Goal: Information Seeking & Learning: Learn about a topic

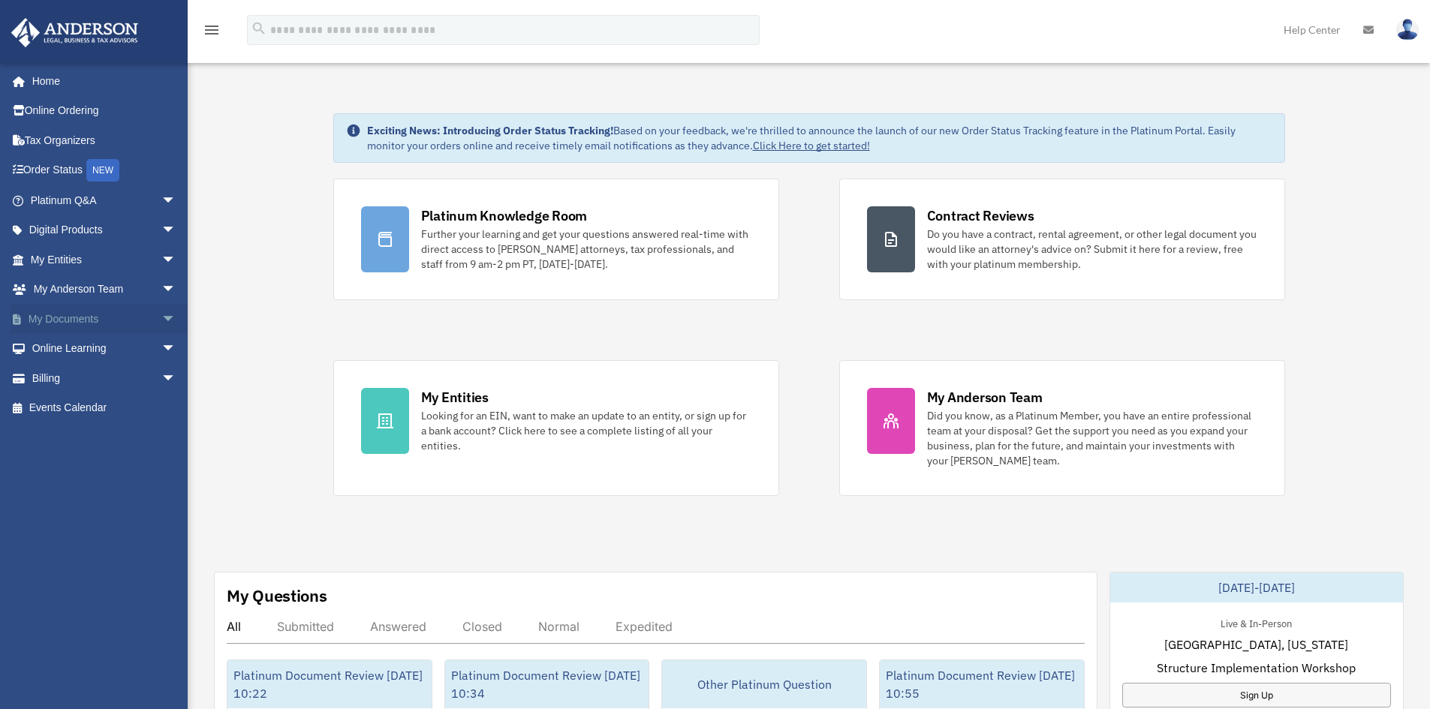
click at [161, 312] on span "arrow_drop_down" at bounding box center [176, 319] width 30 height 31
click at [60, 348] on link "Box" at bounding box center [110, 349] width 178 height 30
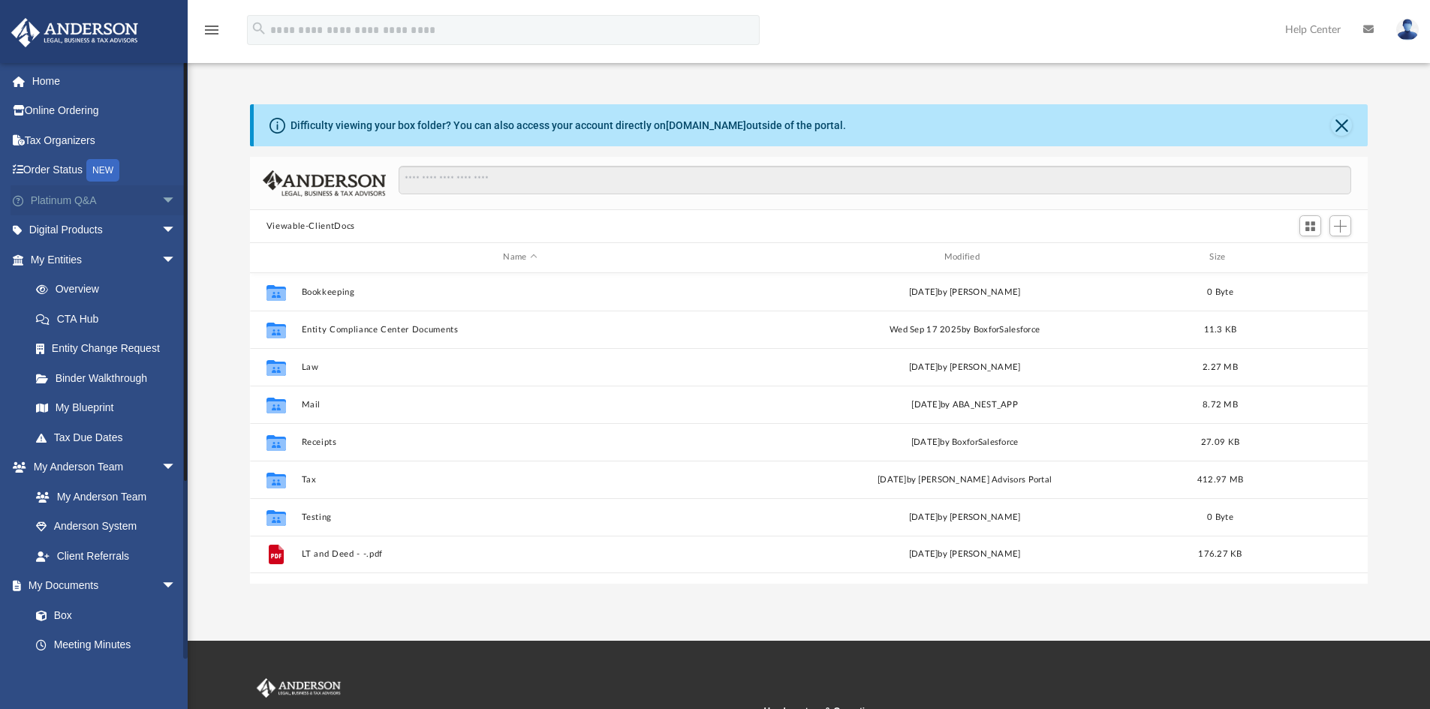
click at [161, 195] on span "arrow_drop_down" at bounding box center [176, 200] width 30 height 31
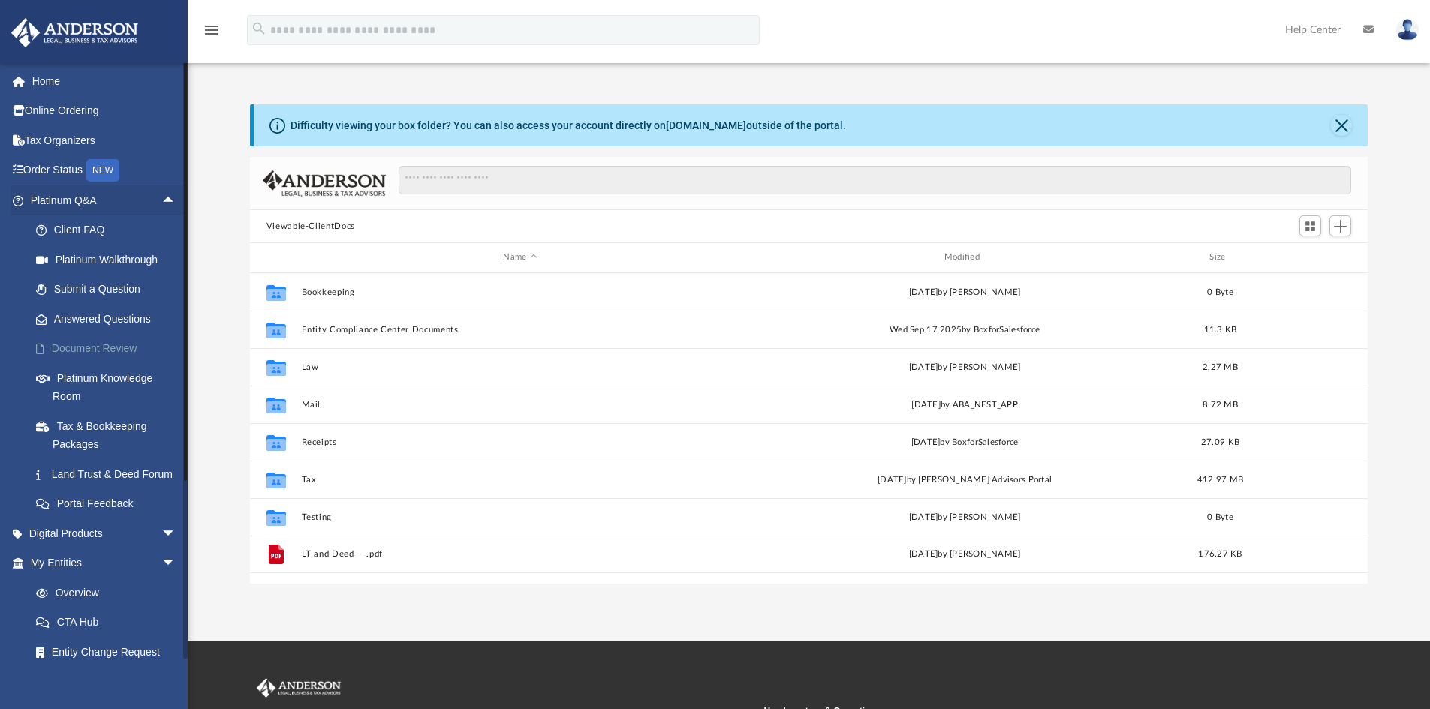
click at [71, 350] on link "Document Review" at bounding box center [110, 349] width 178 height 30
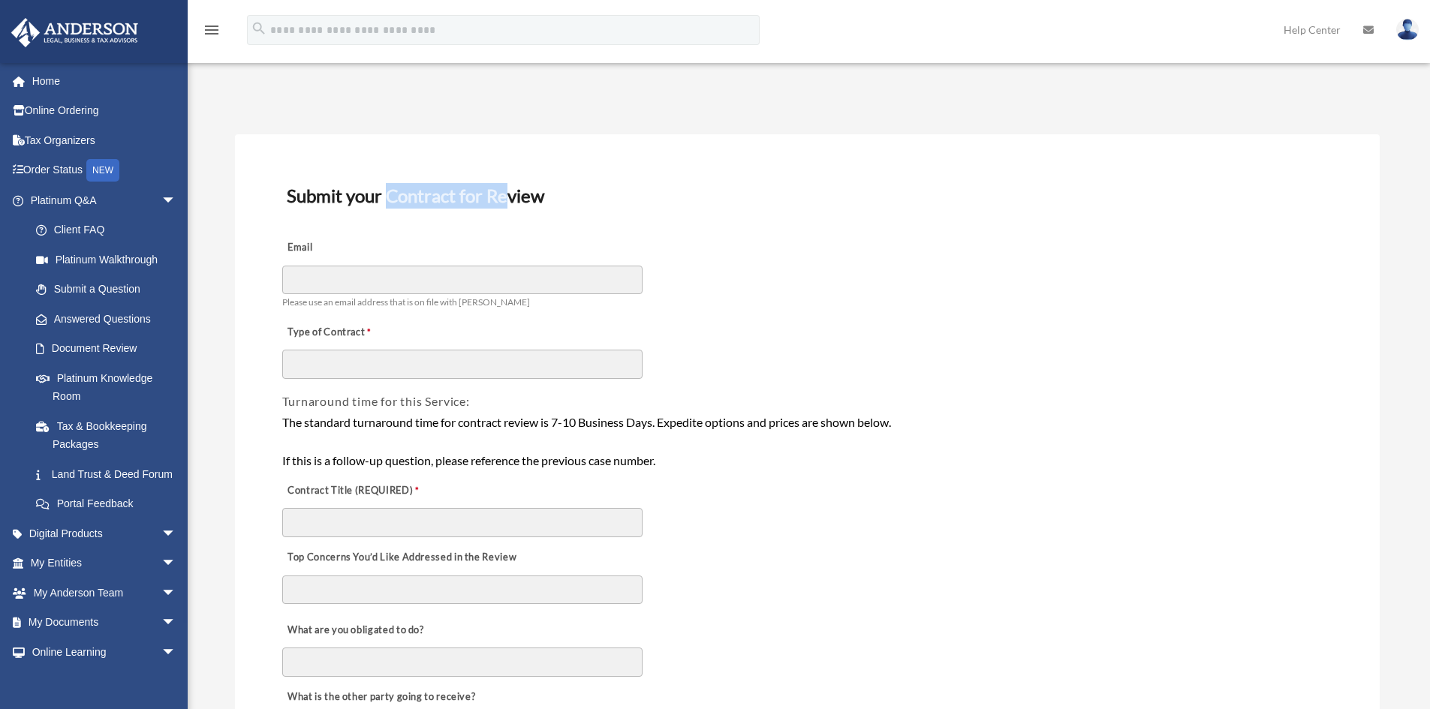
drag, startPoint x: 391, startPoint y: 196, endPoint x: 509, endPoint y: 198, distance: 117.9
click at [509, 198] on h3 "Submit your Contract for Review" at bounding box center [807, 196] width 1053 height 32
click at [544, 197] on h3 "Submit your Contract for Review" at bounding box center [807, 196] width 1053 height 32
drag, startPoint x: 339, startPoint y: 194, endPoint x: 543, endPoint y: 199, distance: 204.2
click at [543, 199] on h3 "Submit your Contract for Review" at bounding box center [807, 196] width 1053 height 32
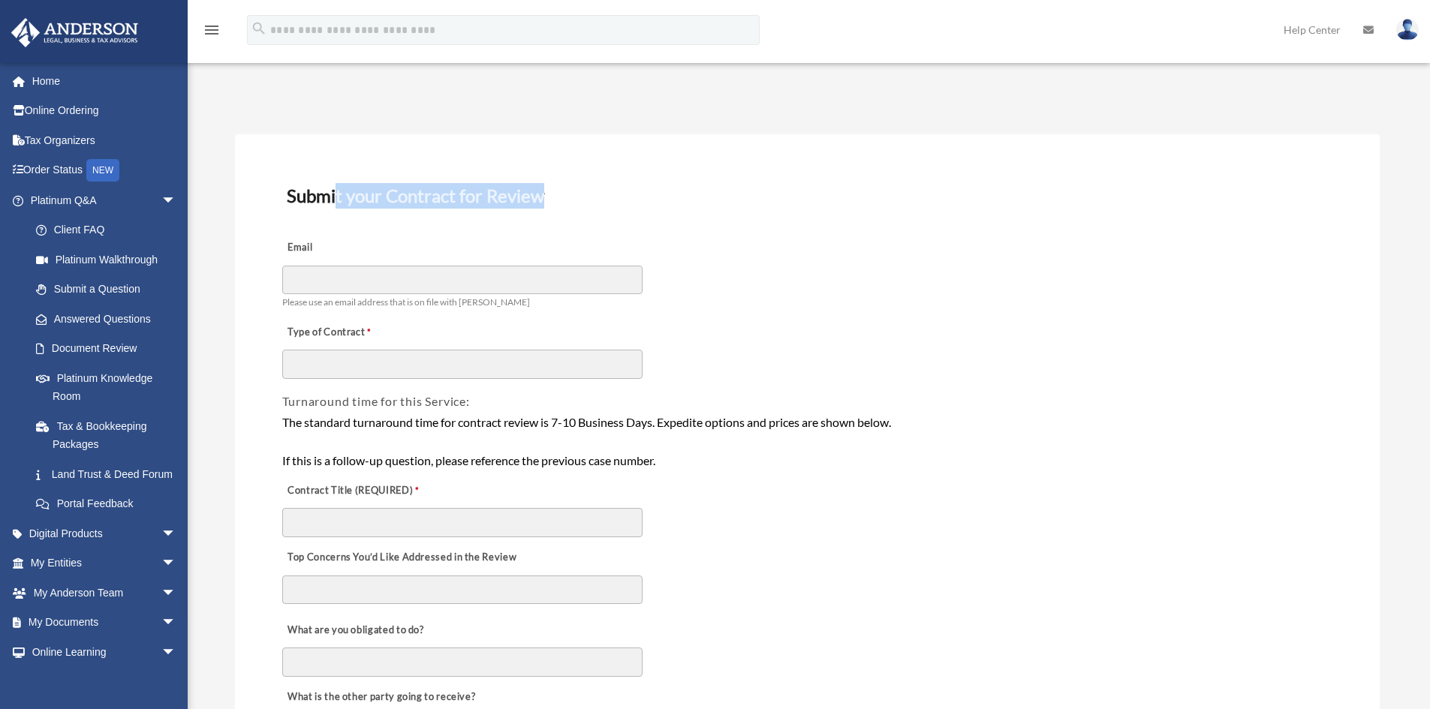
click at [474, 194] on h3 "Submit your Contract for Review" at bounding box center [807, 196] width 1053 height 32
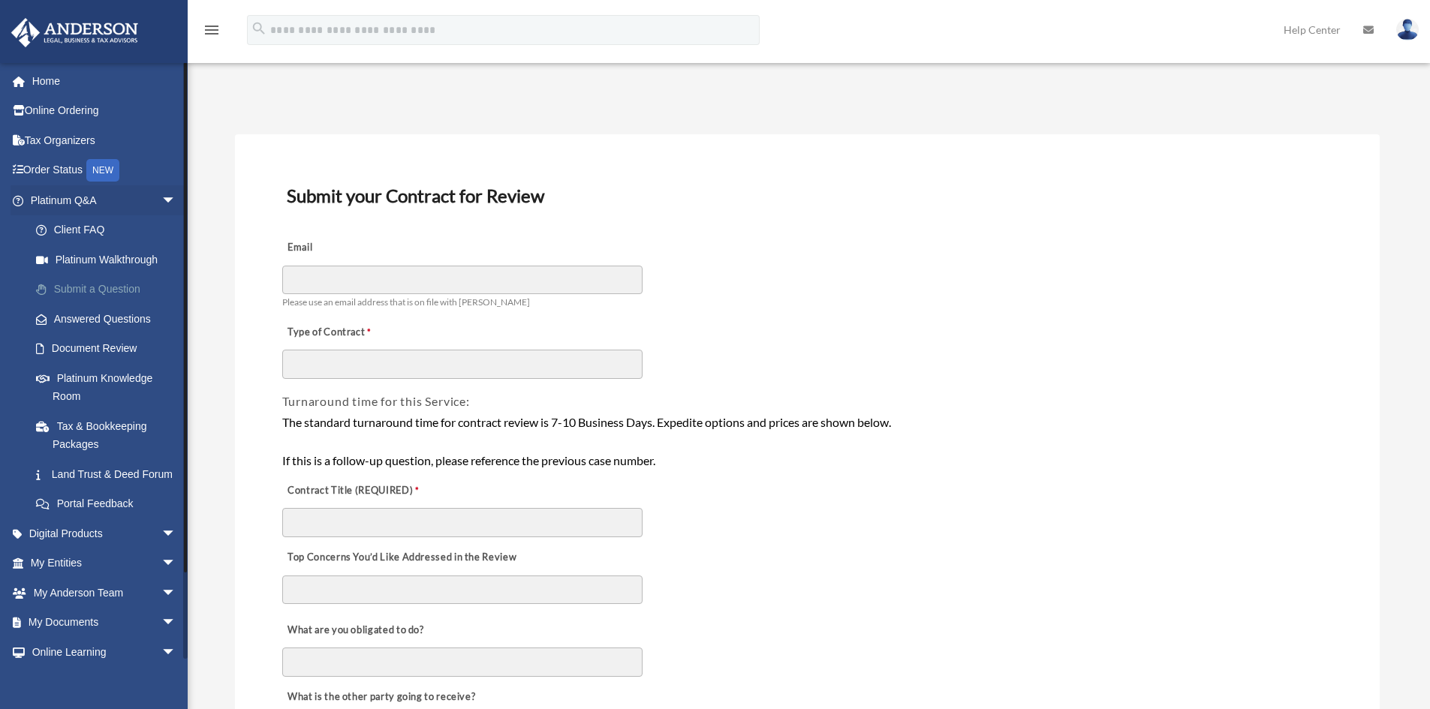
click at [68, 286] on link "Submit a Question" at bounding box center [110, 290] width 178 height 30
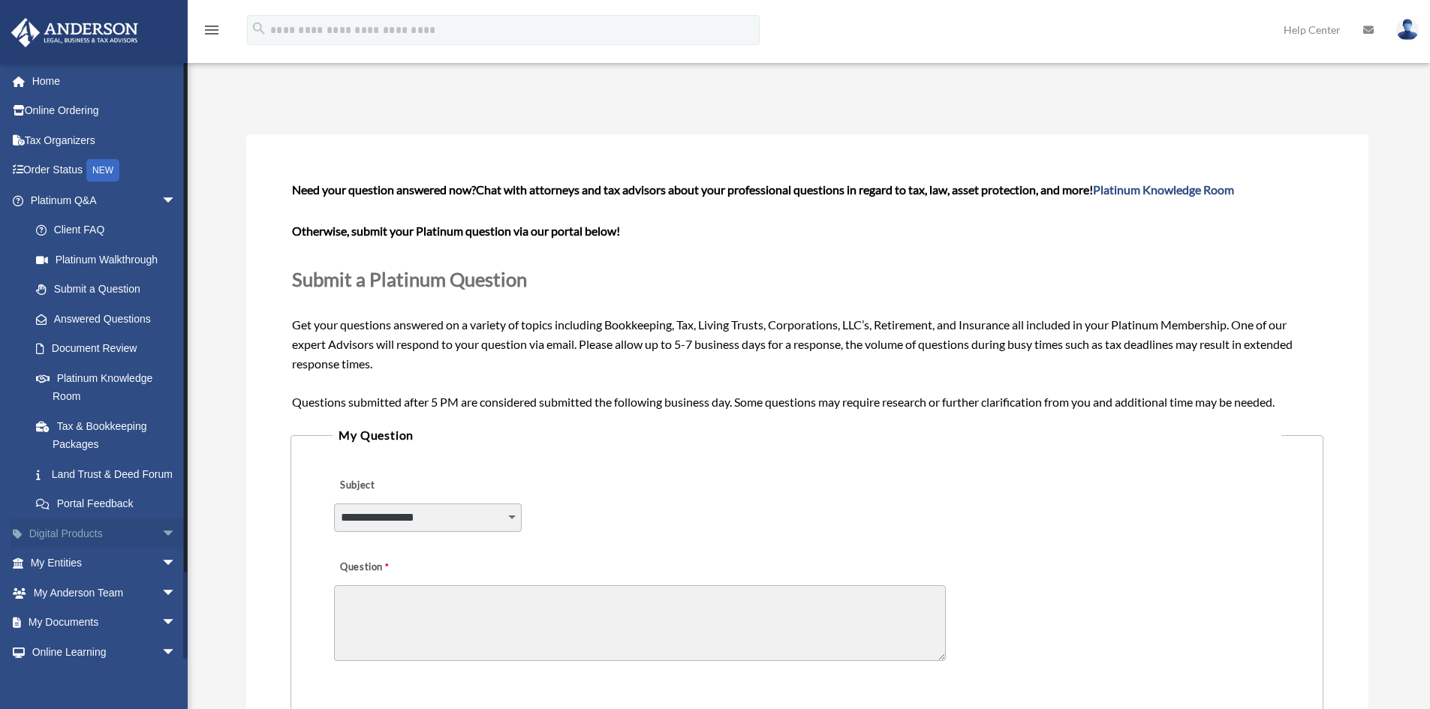
click at [161, 549] on span "arrow_drop_down" at bounding box center [176, 534] width 30 height 31
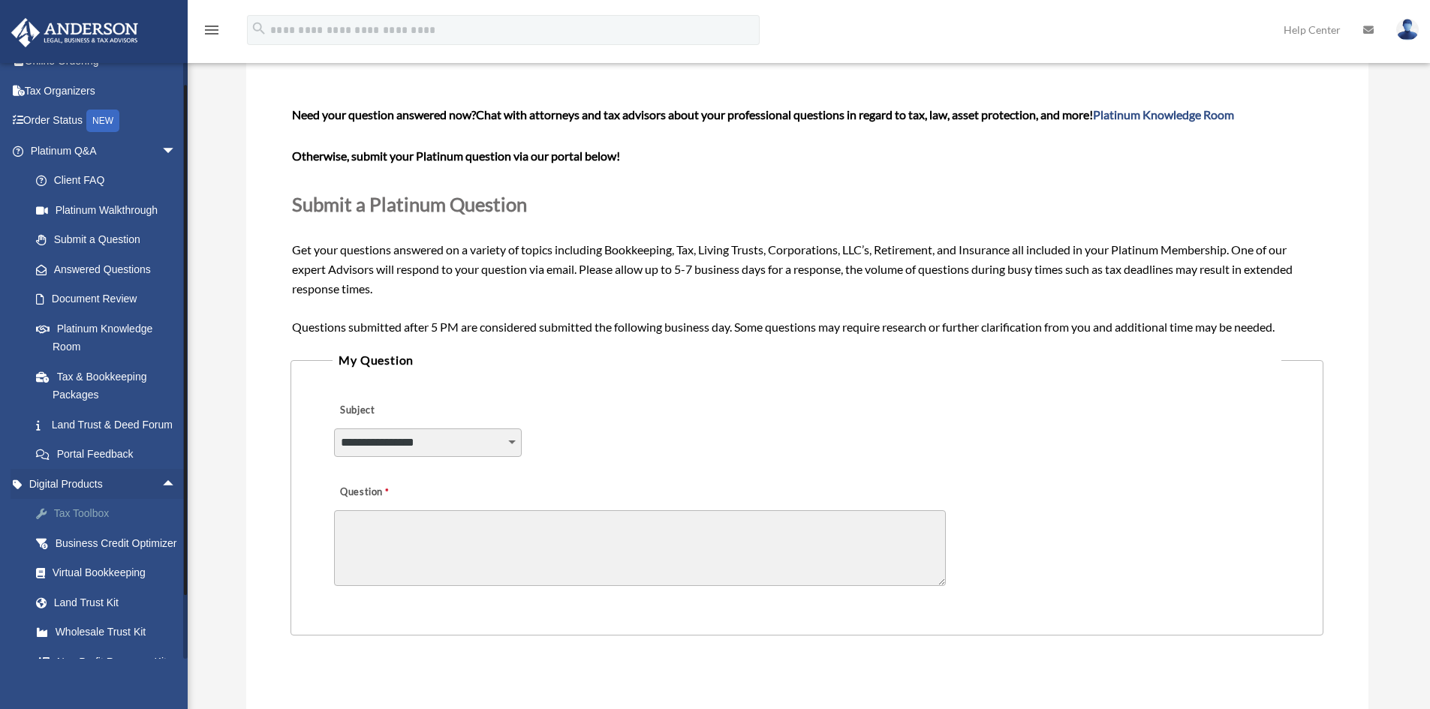
scroll to position [75, 0]
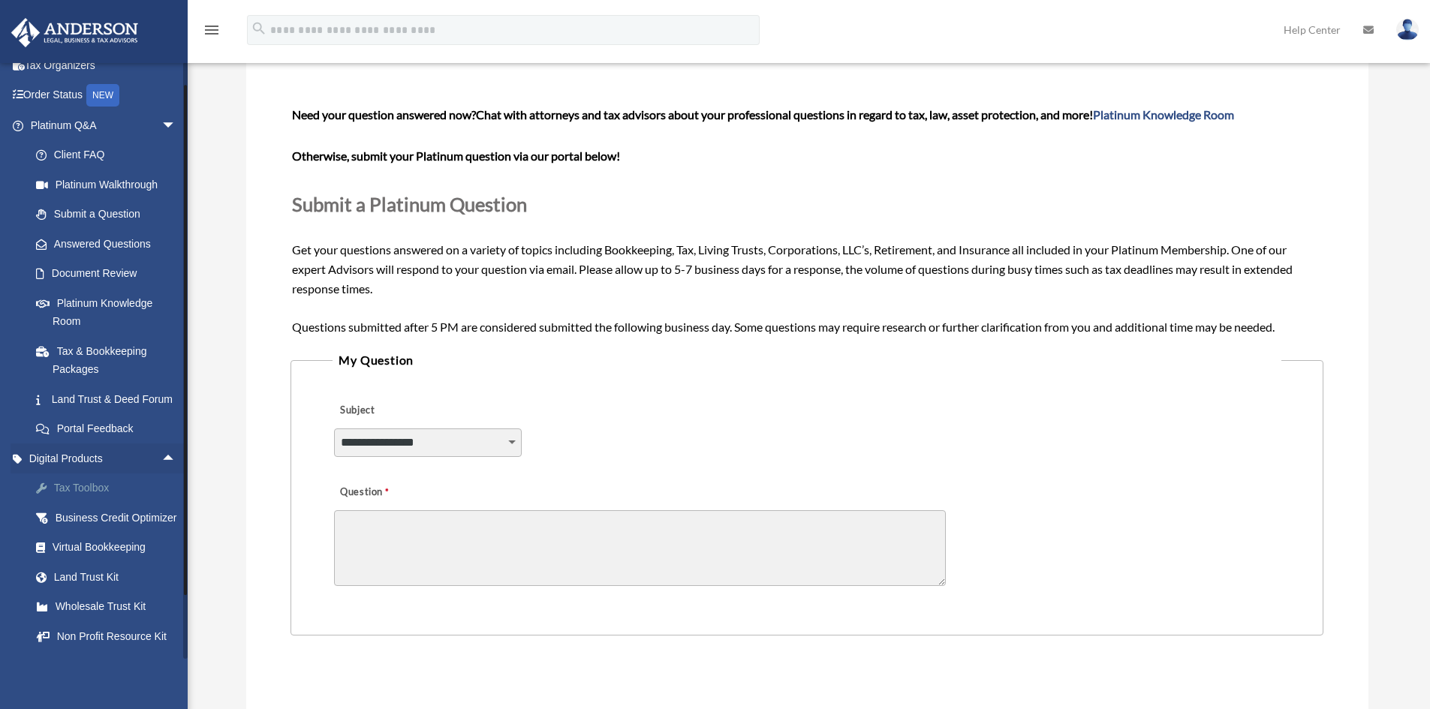
click at [84, 498] on div "Tax Toolbox" at bounding box center [117, 488] width 128 height 19
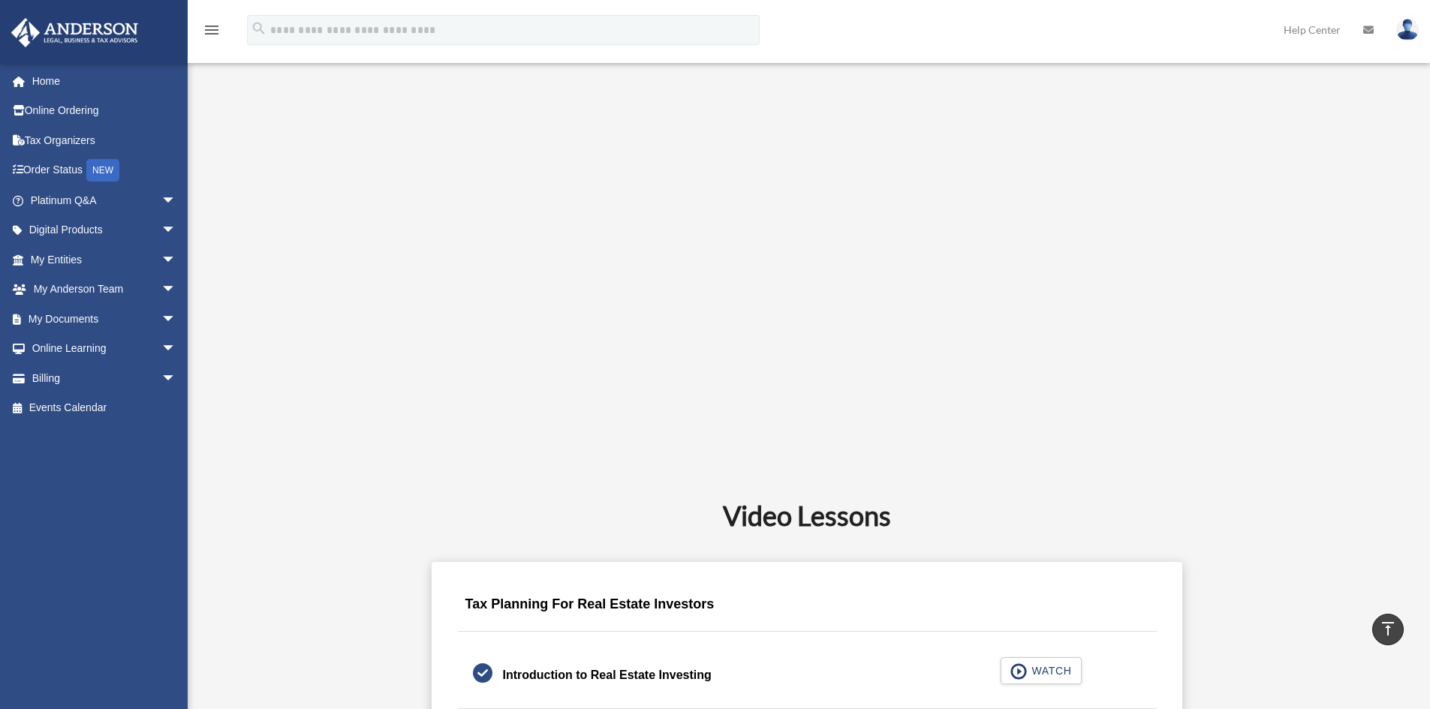
scroll to position [225, 0]
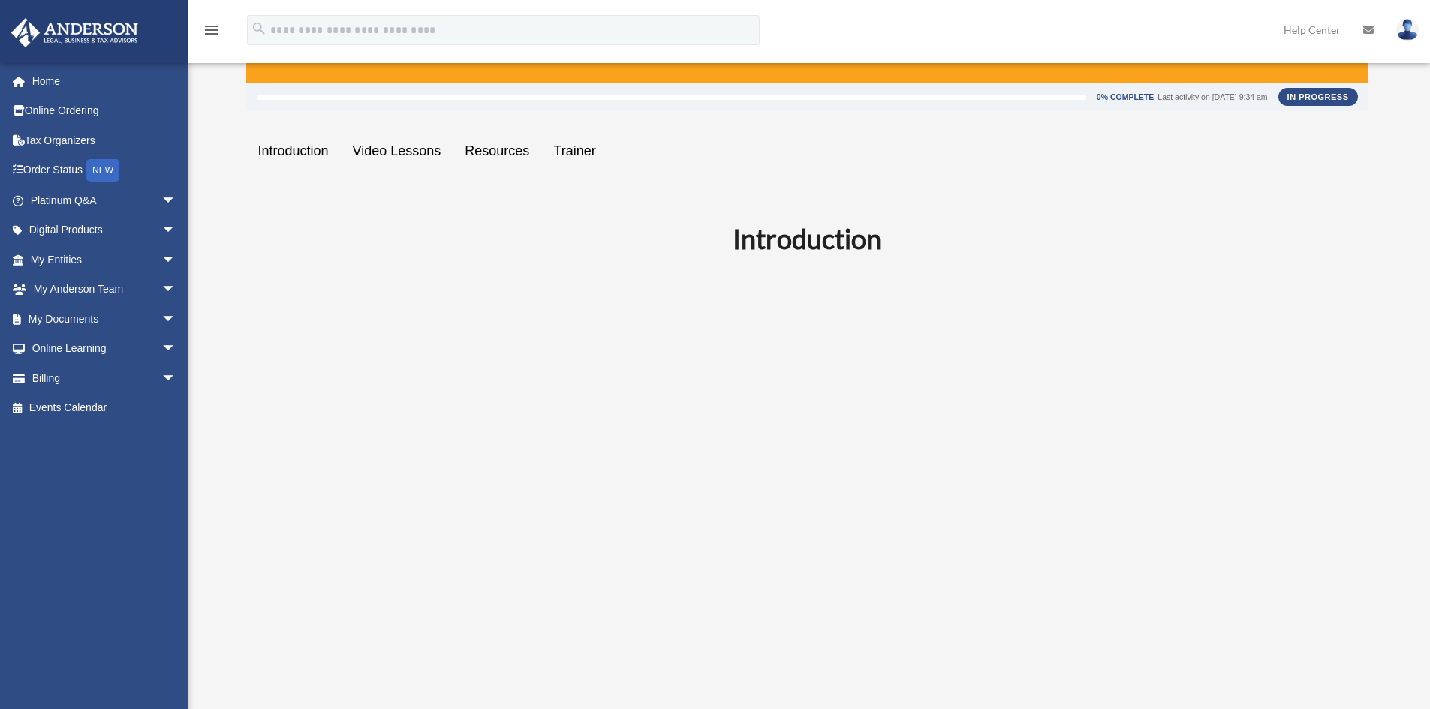
click at [392, 161] on link "Video Lessons" at bounding box center [397, 151] width 113 height 43
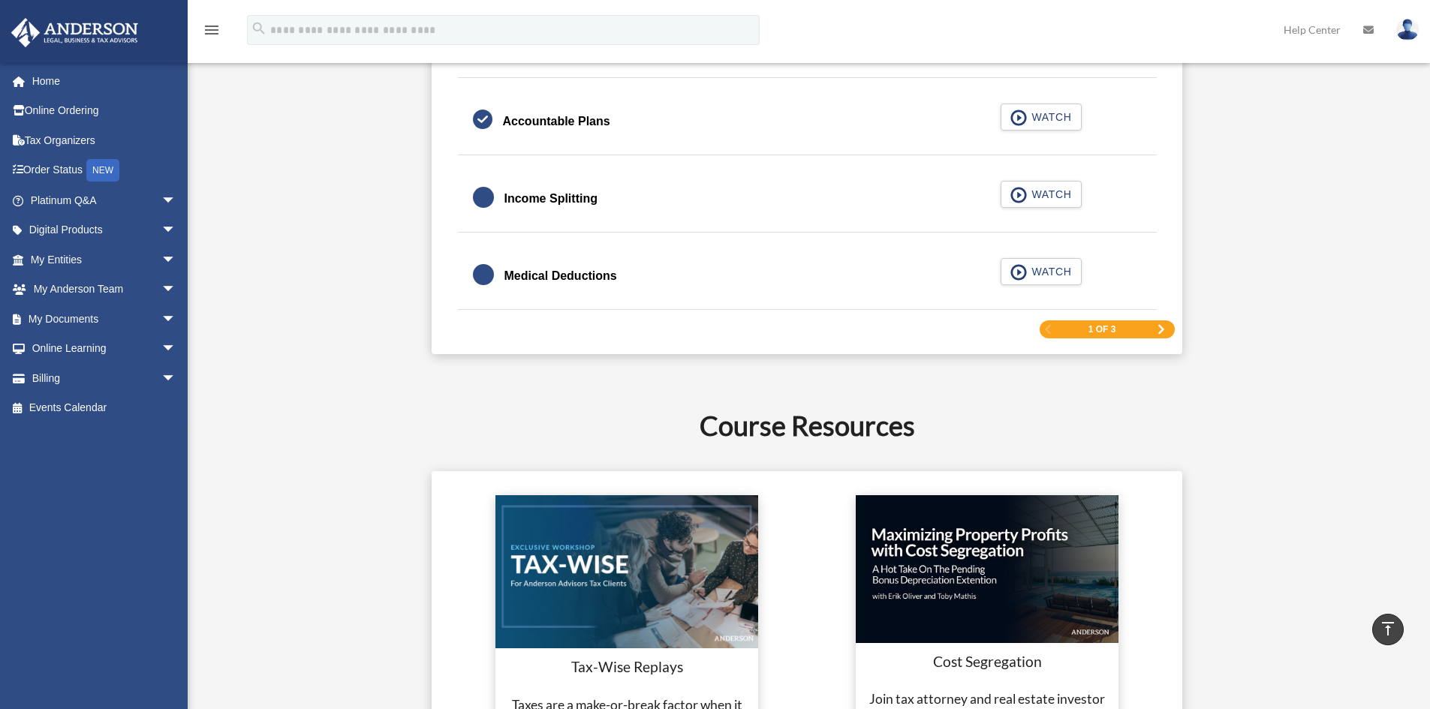
scroll to position [2374, 0]
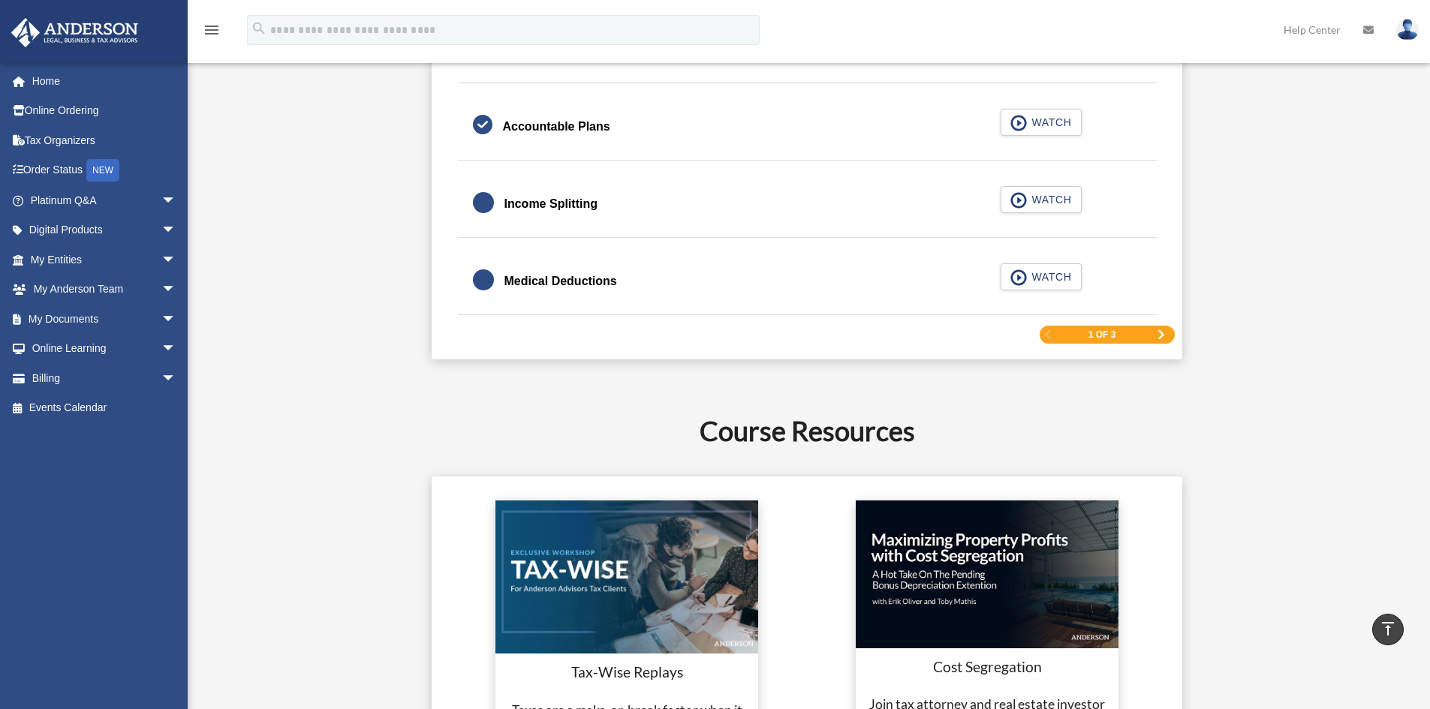
click at [1143, 326] on div "1 of 3" at bounding box center [1107, 335] width 135 height 19
click at [1151, 330] on div "1 of 3" at bounding box center [1107, 335] width 135 height 19
click at [1162, 334] on span "Next Page" at bounding box center [1161, 334] width 9 height 9
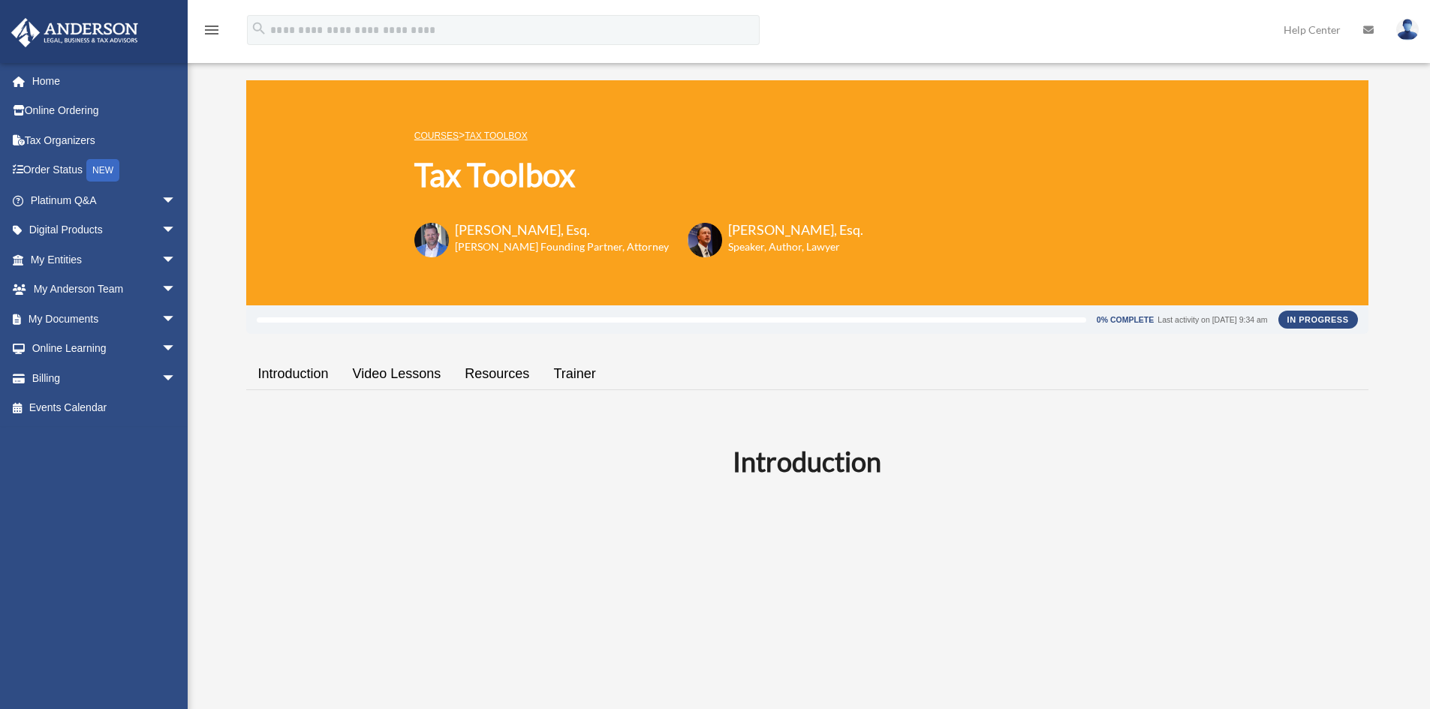
scroll to position [0, 0]
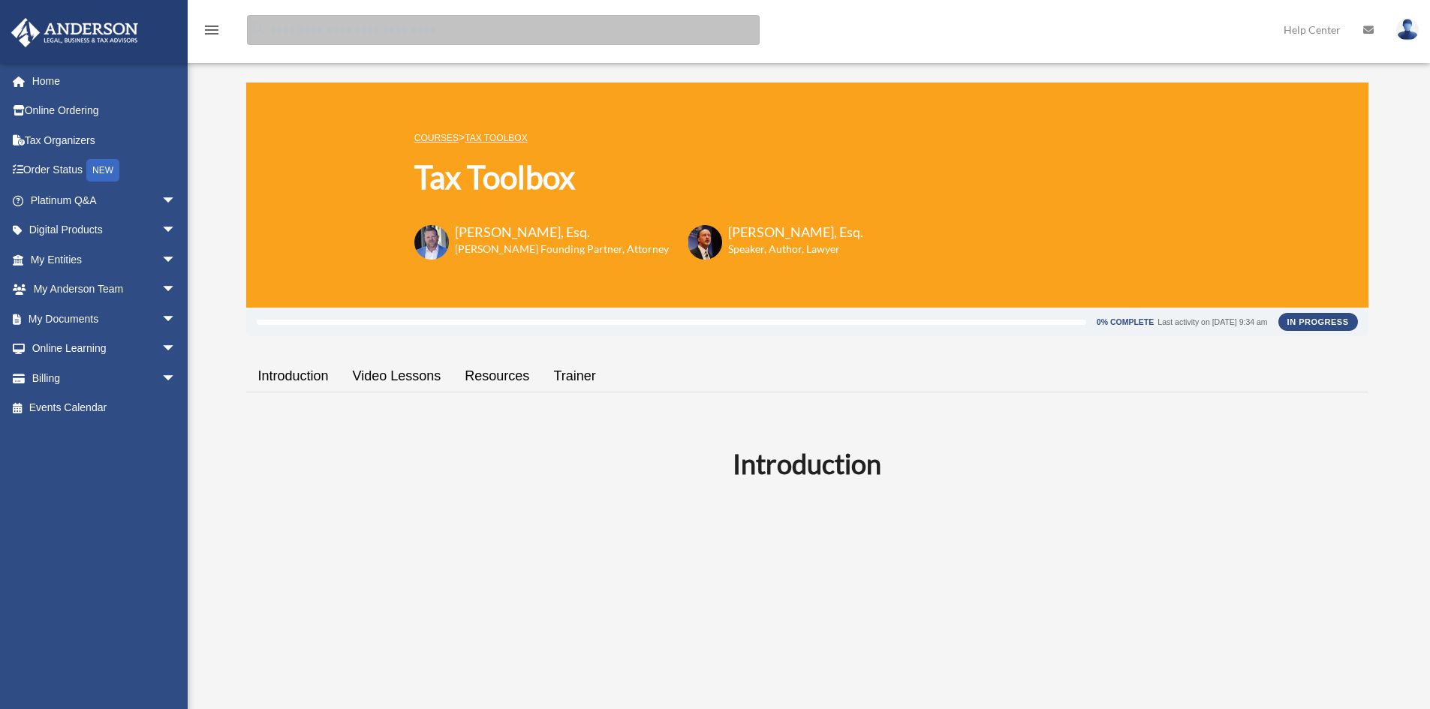
click at [418, 24] on input "search" at bounding box center [503, 30] width 513 height 30
type input "******"
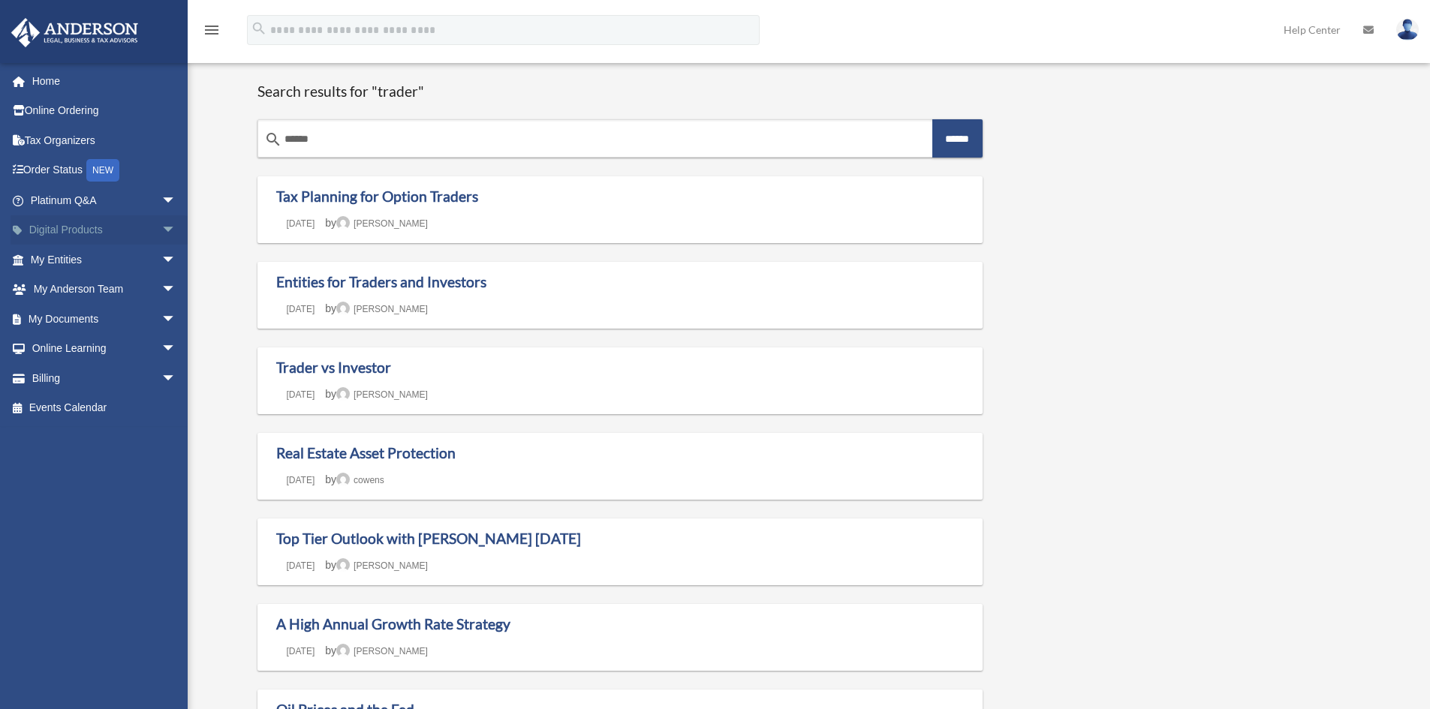
click at [161, 225] on span "arrow_drop_down" at bounding box center [176, 230] width 30 height 31
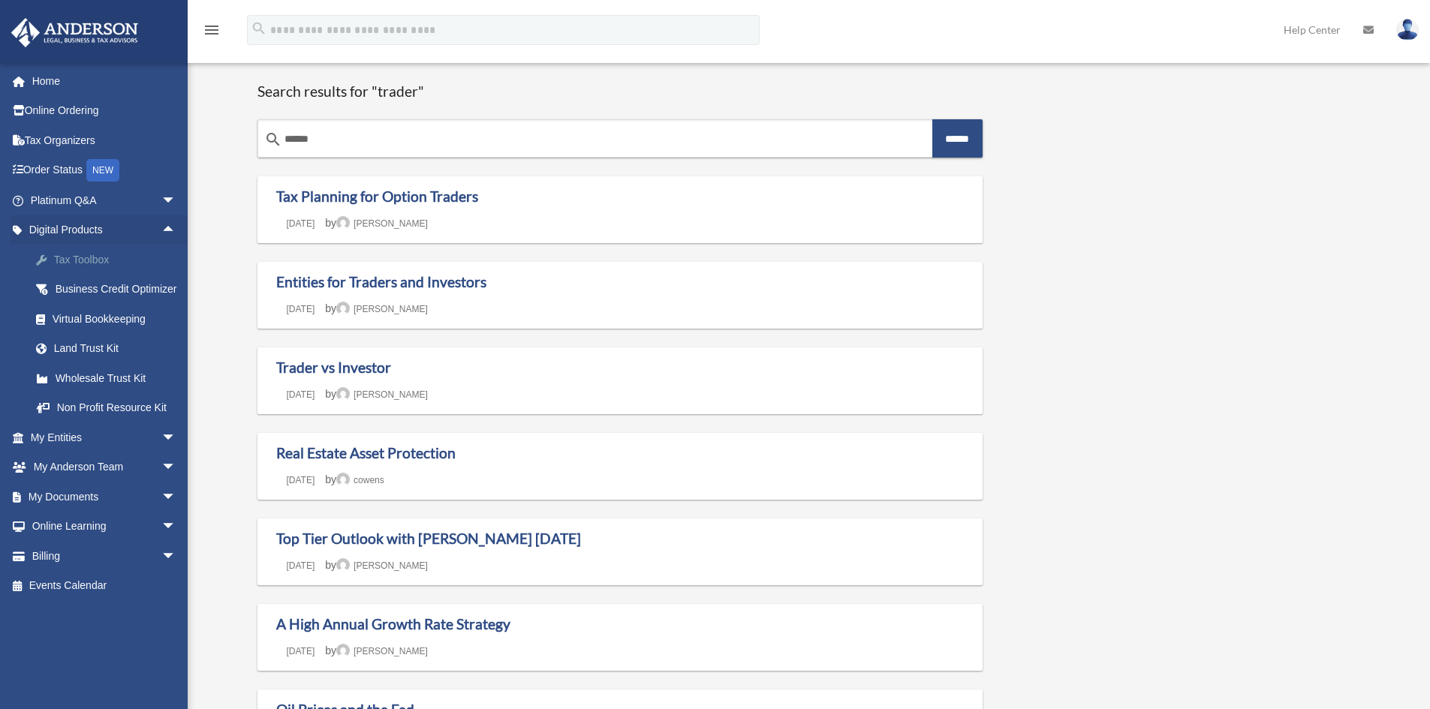
click at [115, 258] on div "Tax Toolbox" at bounding box center [117, 260] width 128 height 19
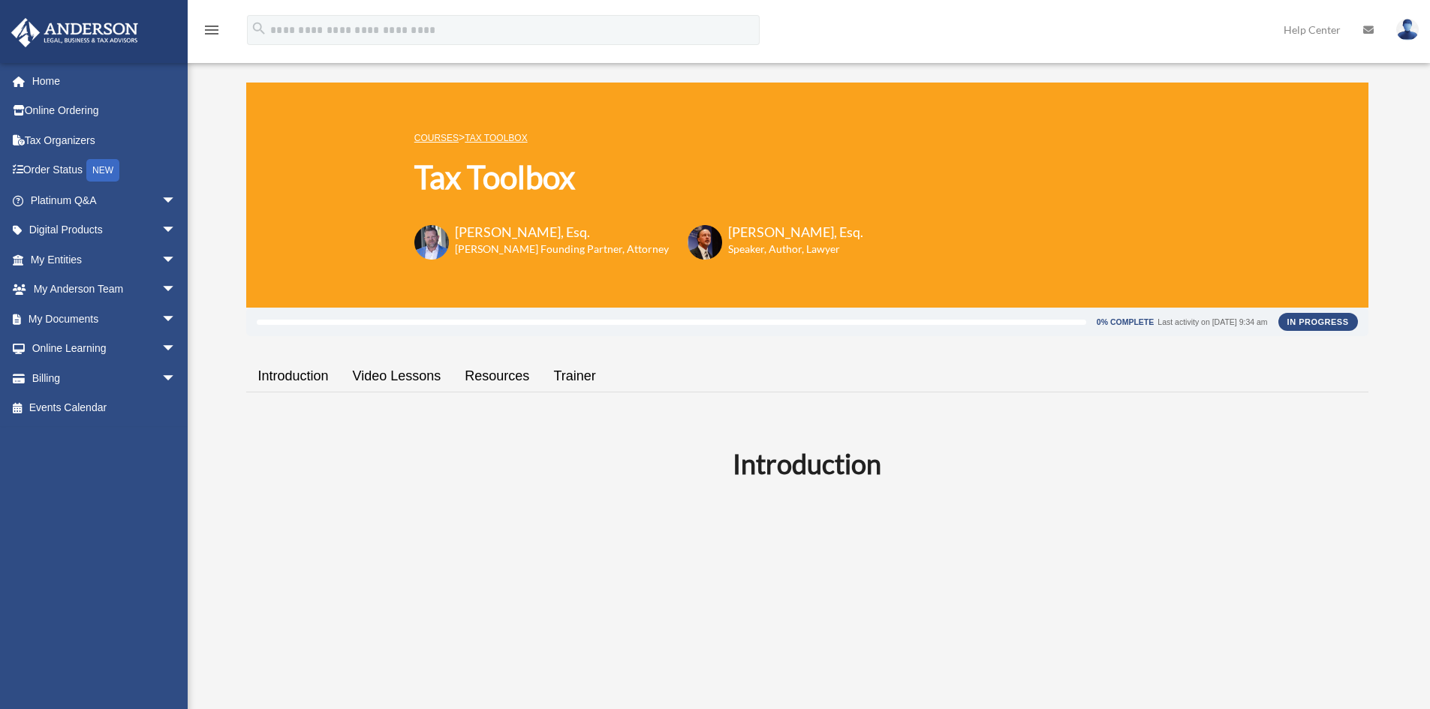
click at [415, 374] on link "Video Lessons" at bounding box center [397, 376] width 113 height 43
click at [568, 374] on link "Trainer" at bounding box center [574, 376] width 66 height 43
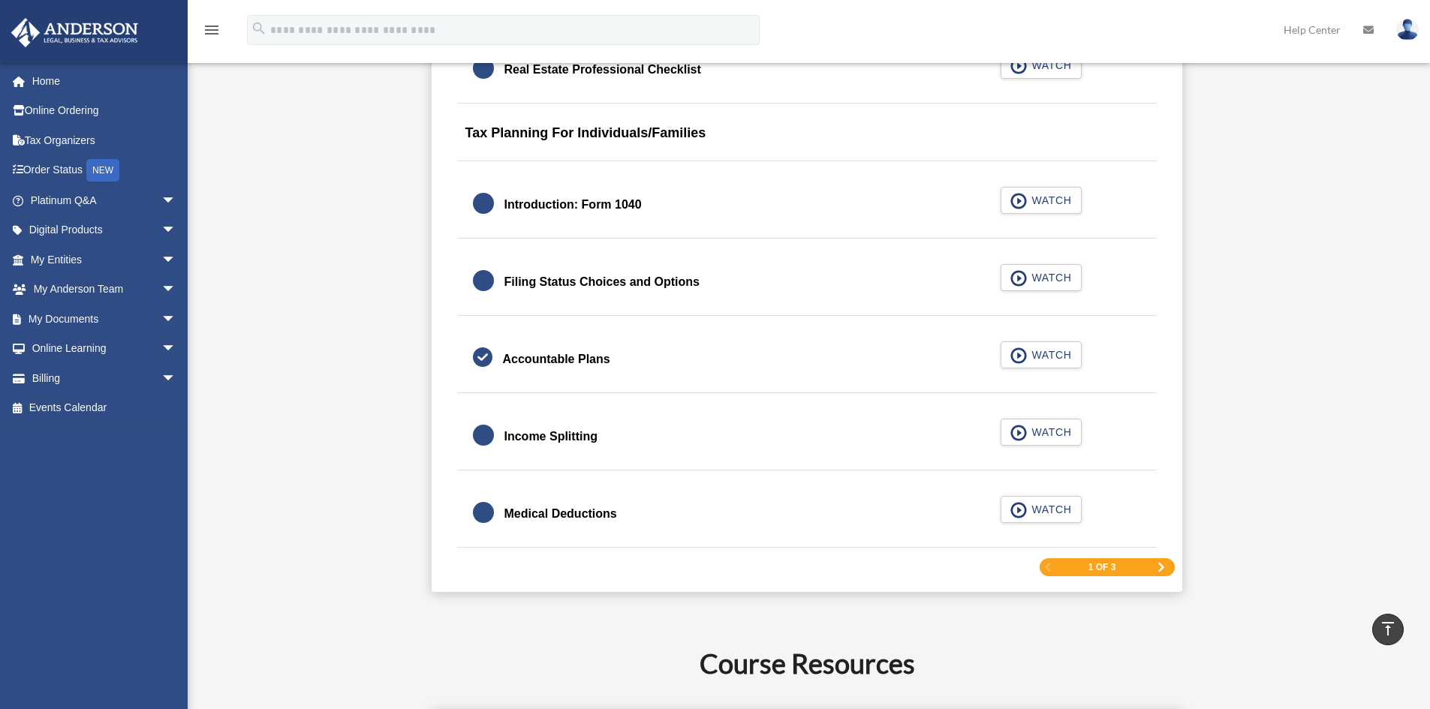
scroll to position [2276, 0]
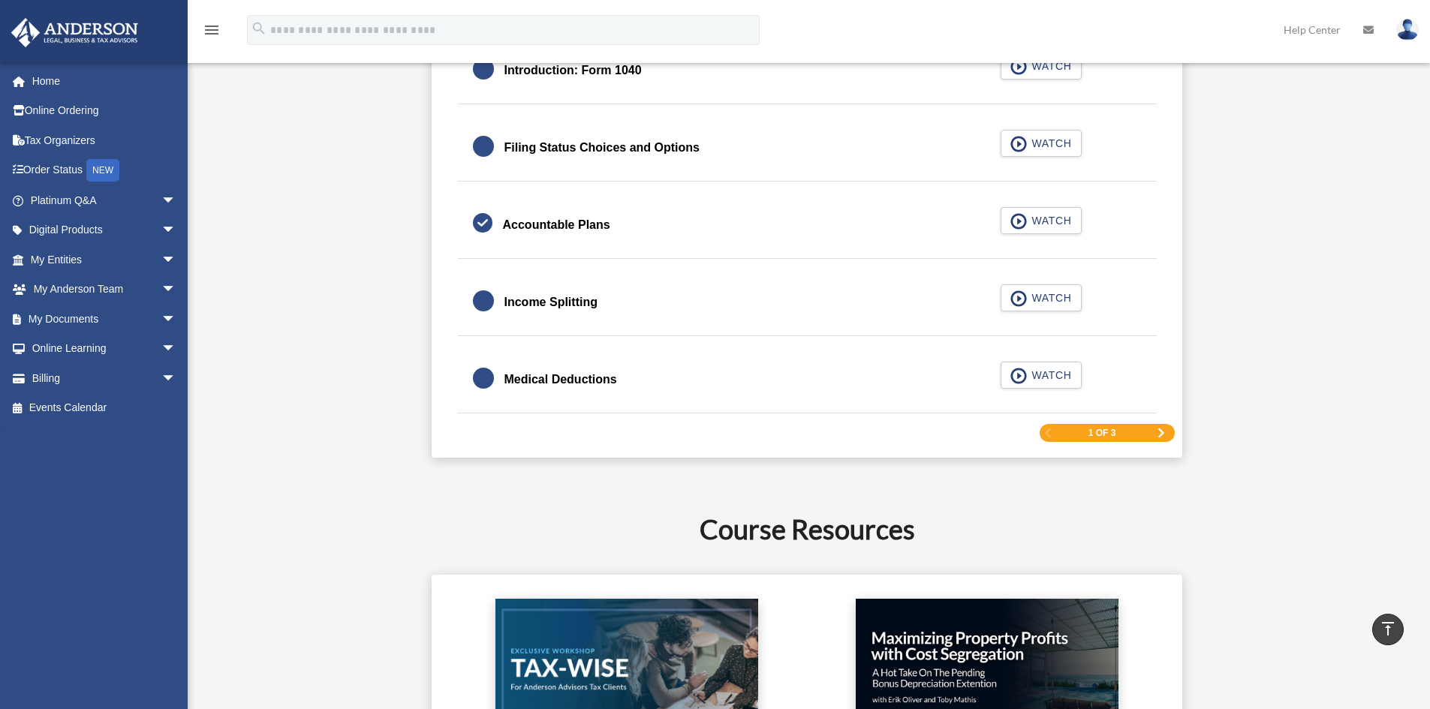
click at [1161, 435] on span "Next Page" at bounding box center [1161, 433] width 9 height 9
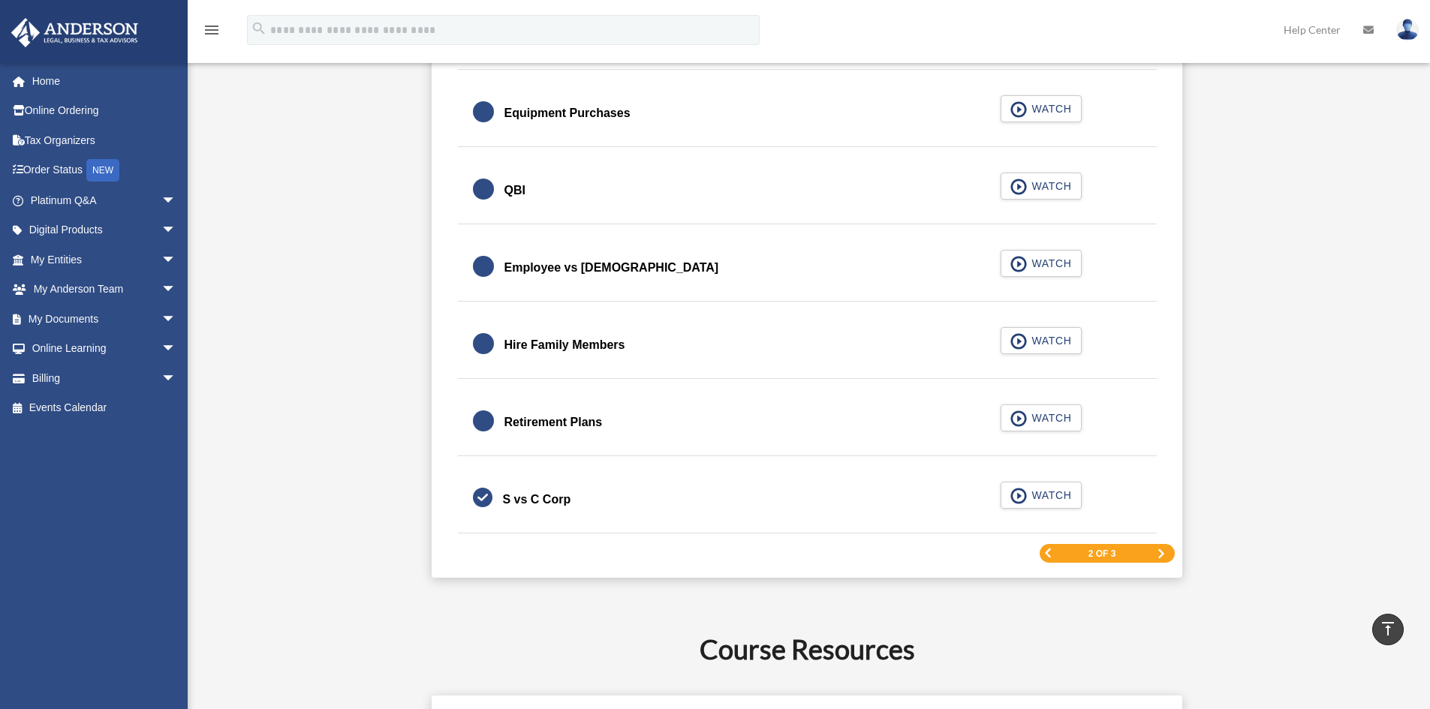
scroll to position [2226, 0]
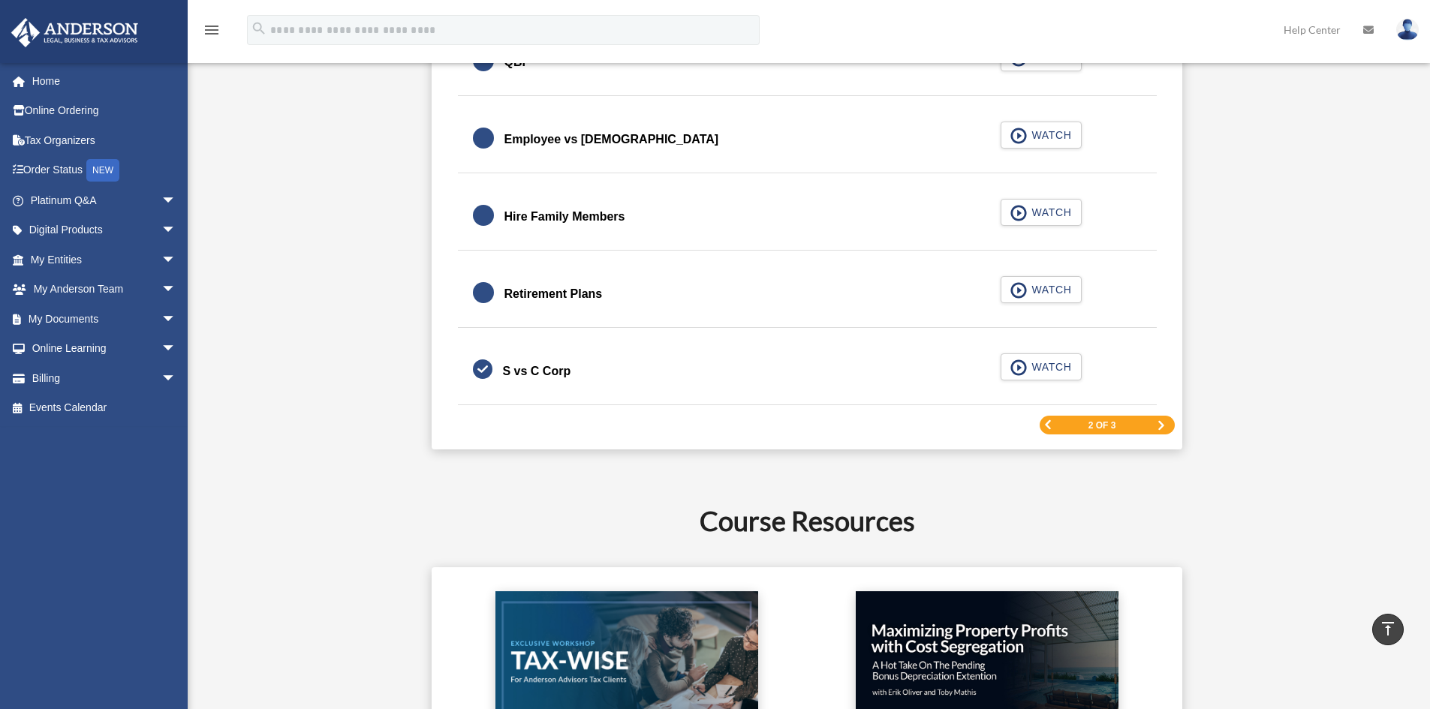
click at [1124, 424] on div "2 of 3" at bounding box center [1107, 425] width 135 height 19
click at [1155, 420] on div "2 of 3" at bounding box center [1107, 425] width 135 height 19
click at [1166, 426] on div "2 of 3" at bounding box center [1107, 425] width 135 height 19
click at [1162, 426] on span "Next Page" at bounding box center [1161, 425] width 9 height 9
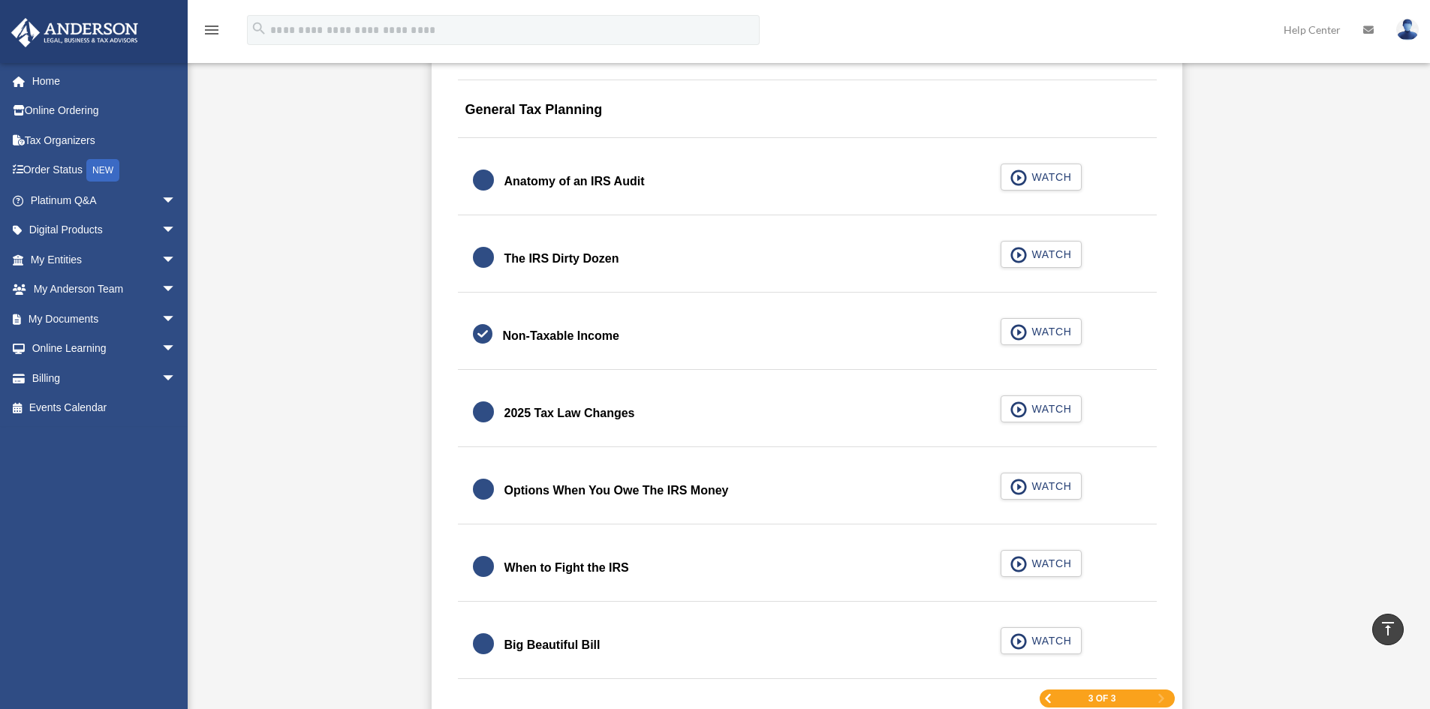
scroll to position [1926, 0]
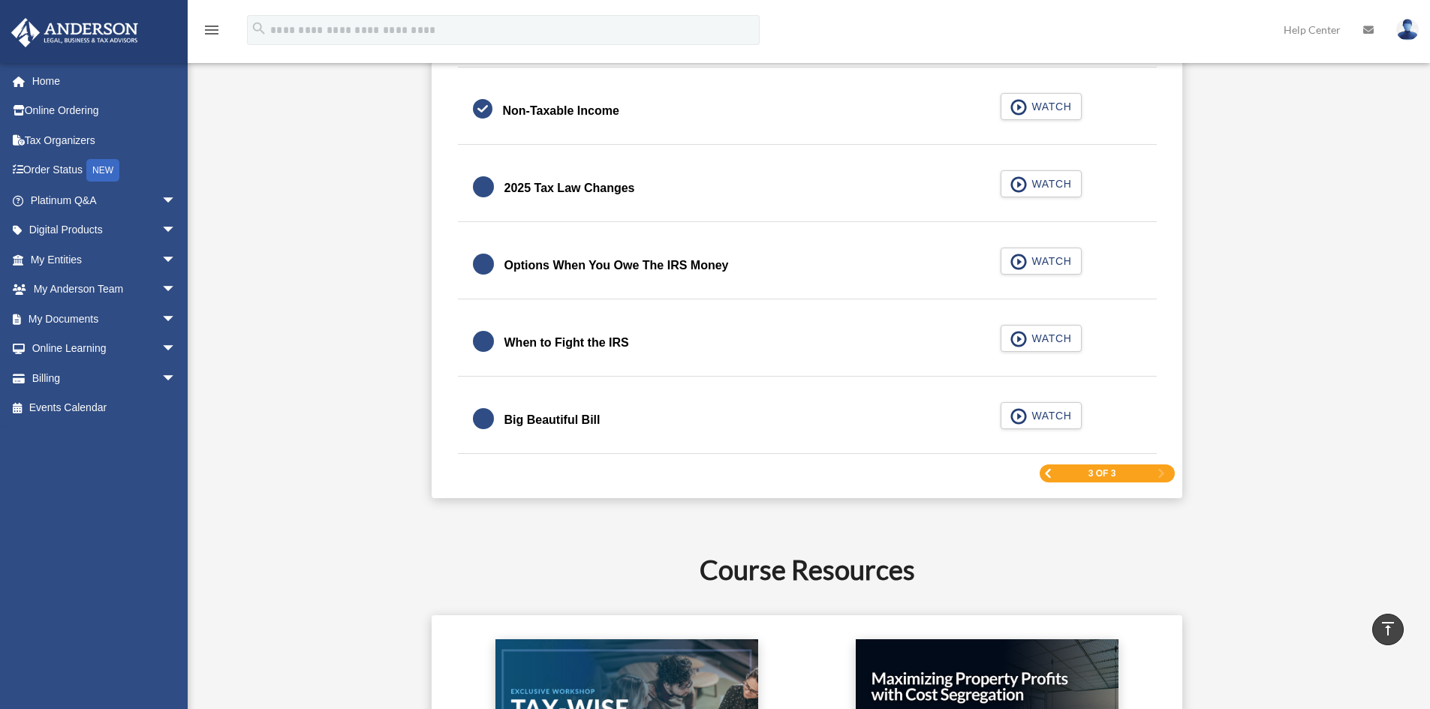
click at [1052, 472] on span "Previous Page" at bounding box center [1047, 473] width 9 height 9
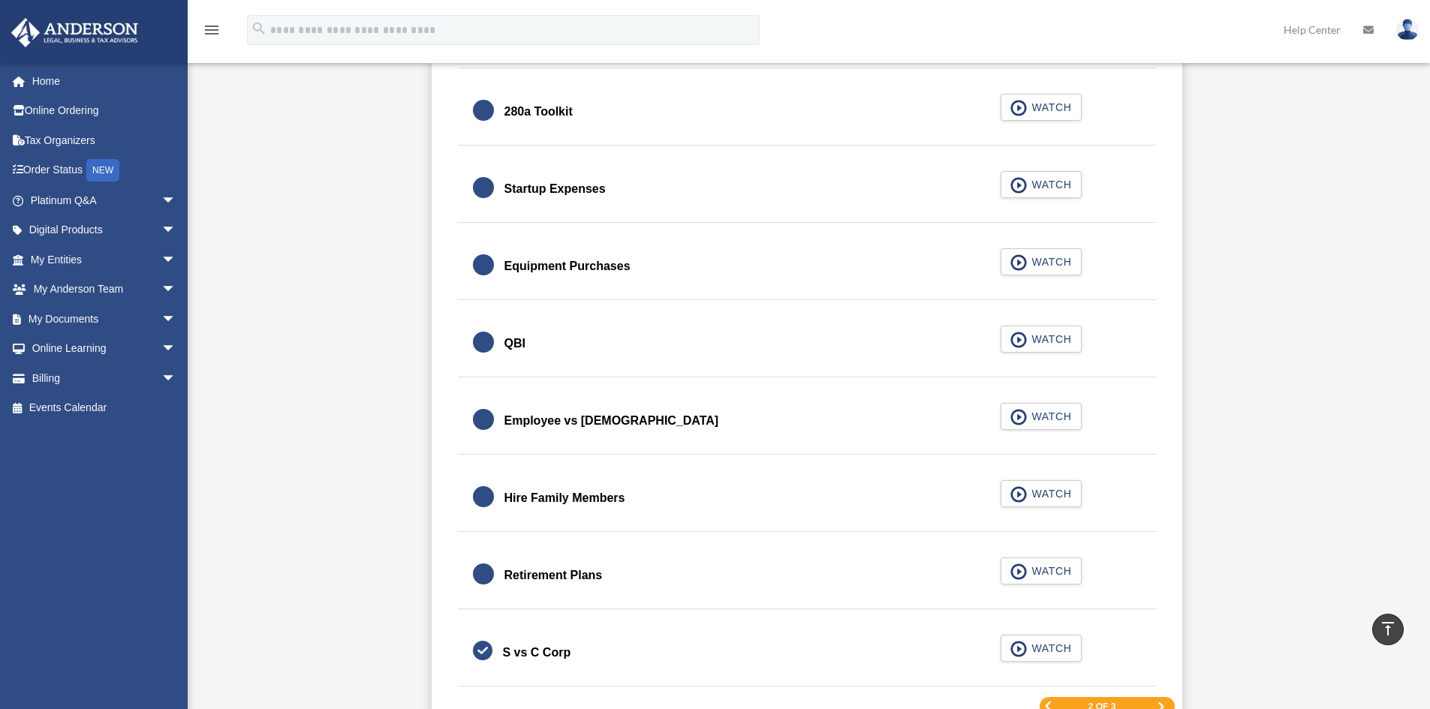
scroll to position [2151, 0]
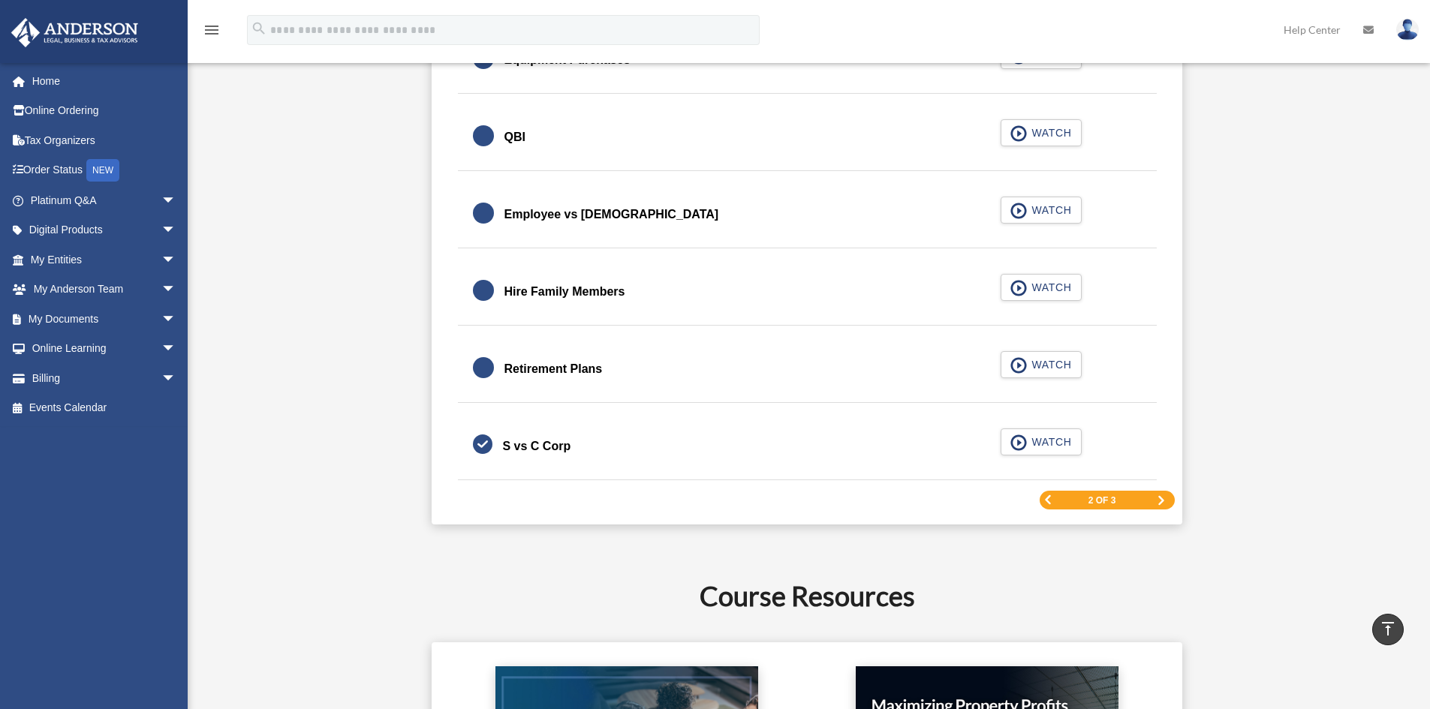
click at [1050, 499] on span "Previous Page" at bounding box center [1047, 499] width 9 height 9
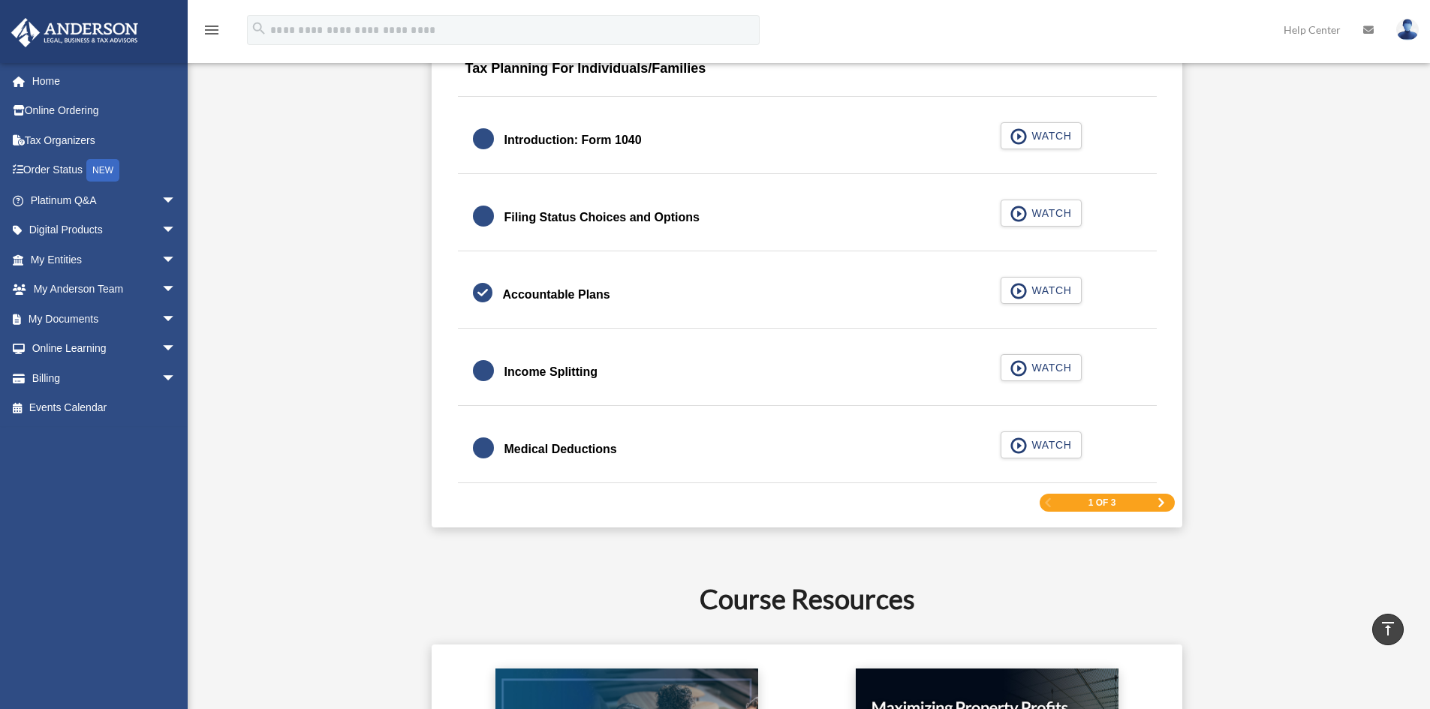
scroll to position [2301, 0]
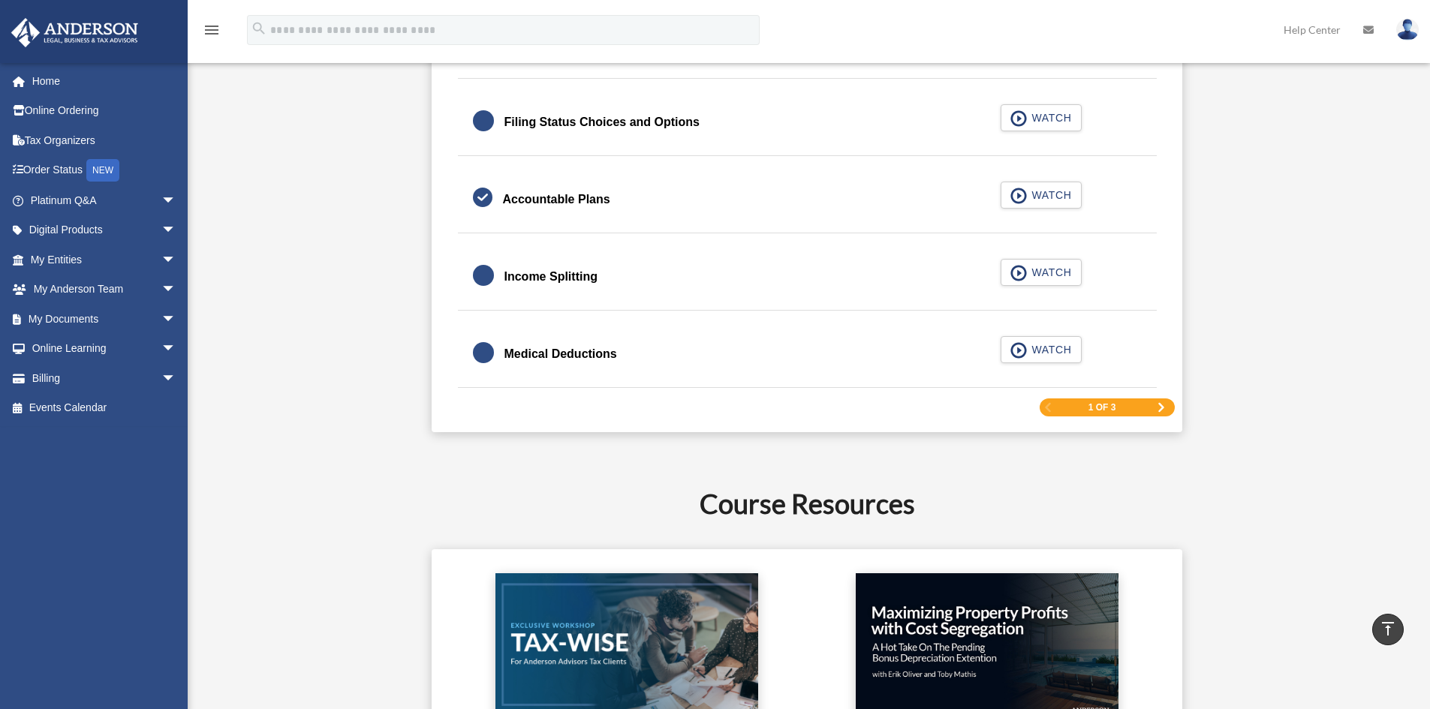
click at [1164, 402] on div "1 of 3" at bounding box center [1107, 408] width 135 height 19
click at [1161, 406] on span "Next Page" at bounding box center [1161, 407] width 9 height 9
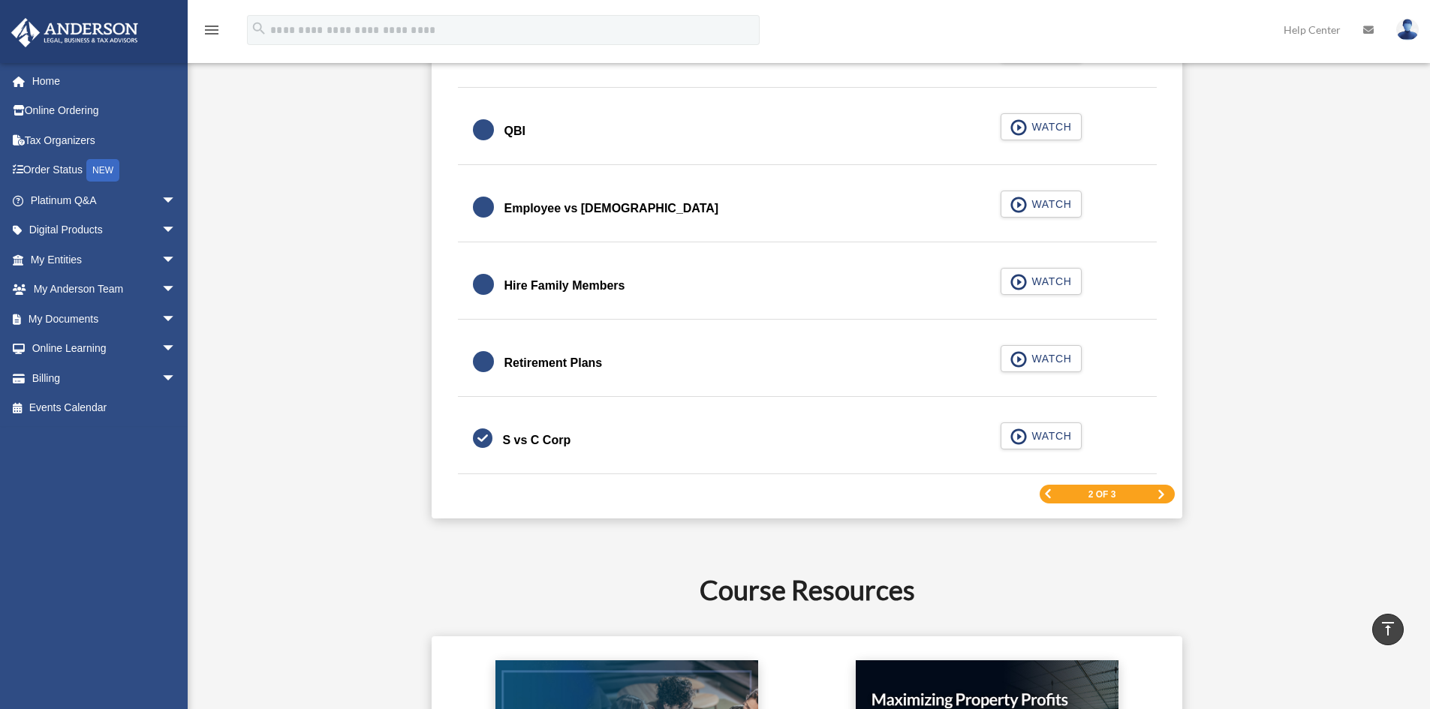
scroll to position [2160, 0]
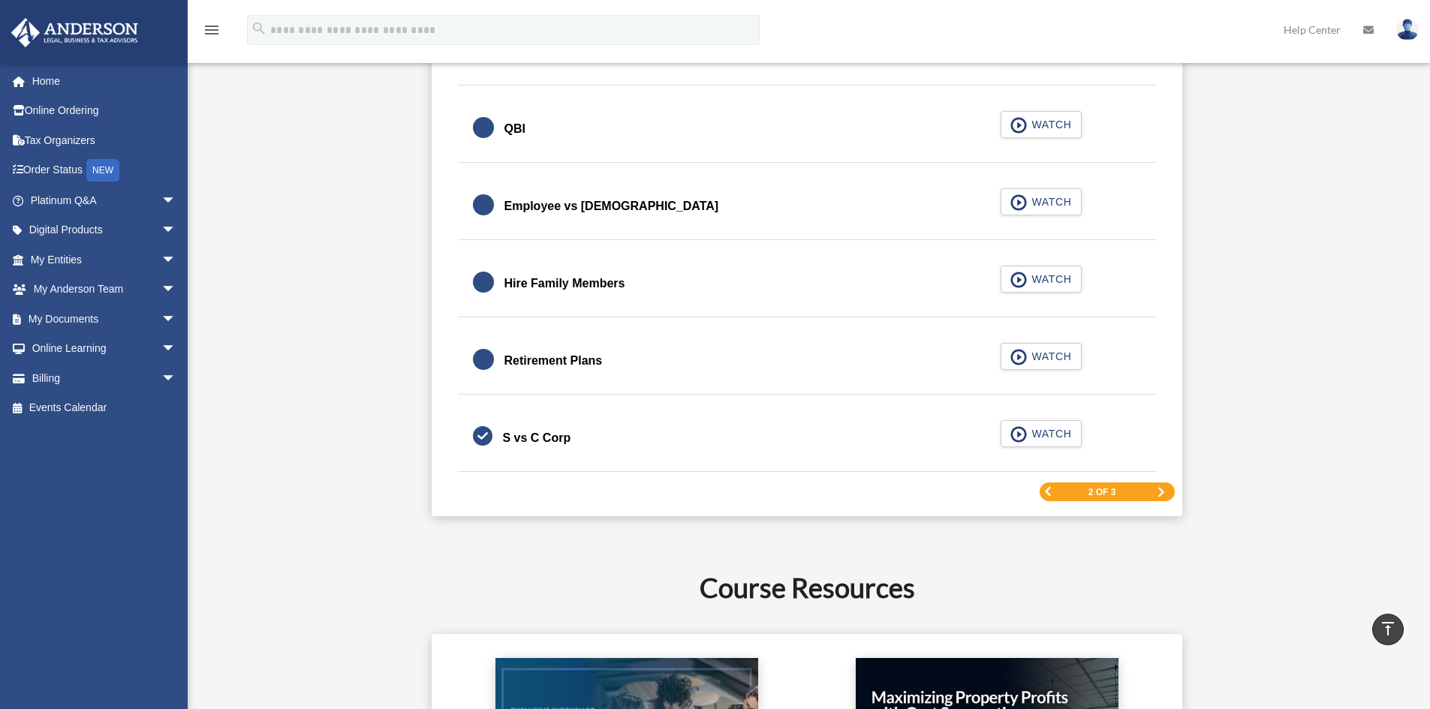
click at [1157, 491] on span "Next Page" at bounding box center [1161, 492] width 9 height 9
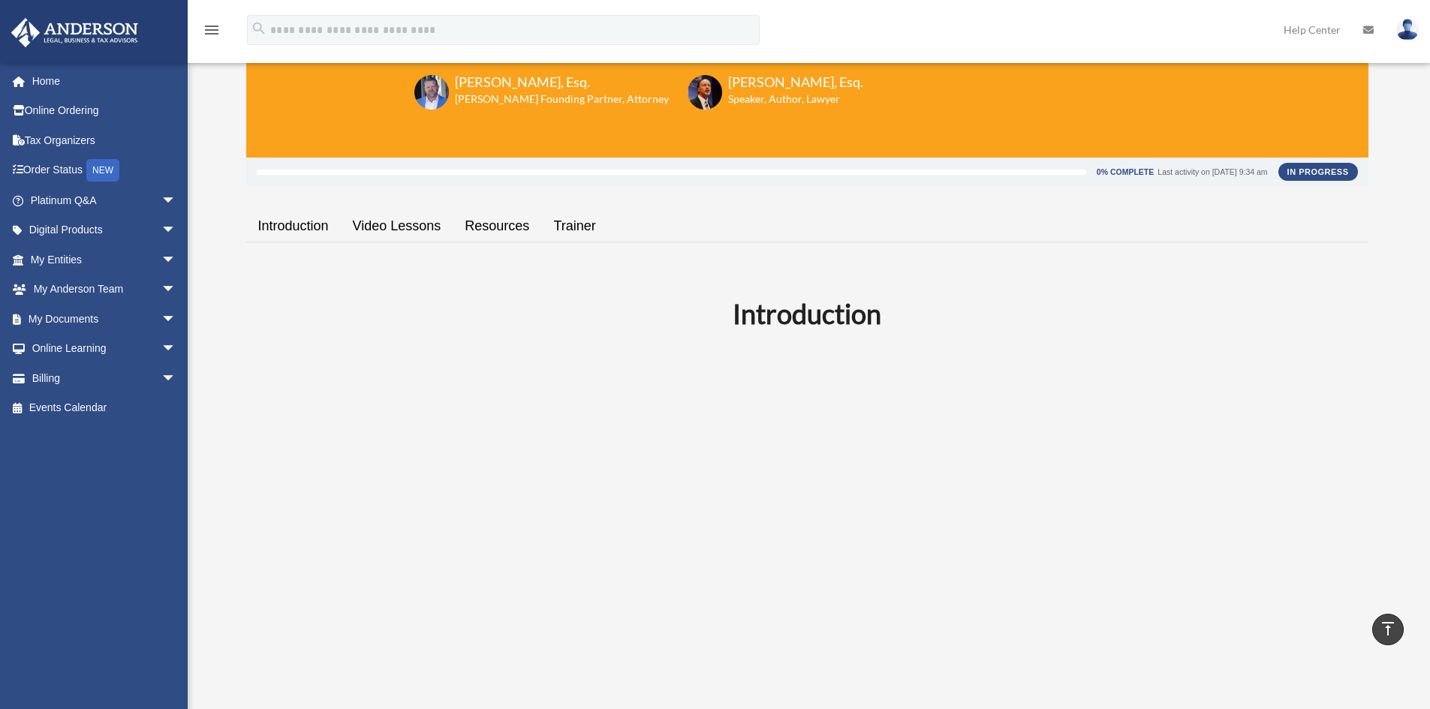
scroll to position [0, 0]
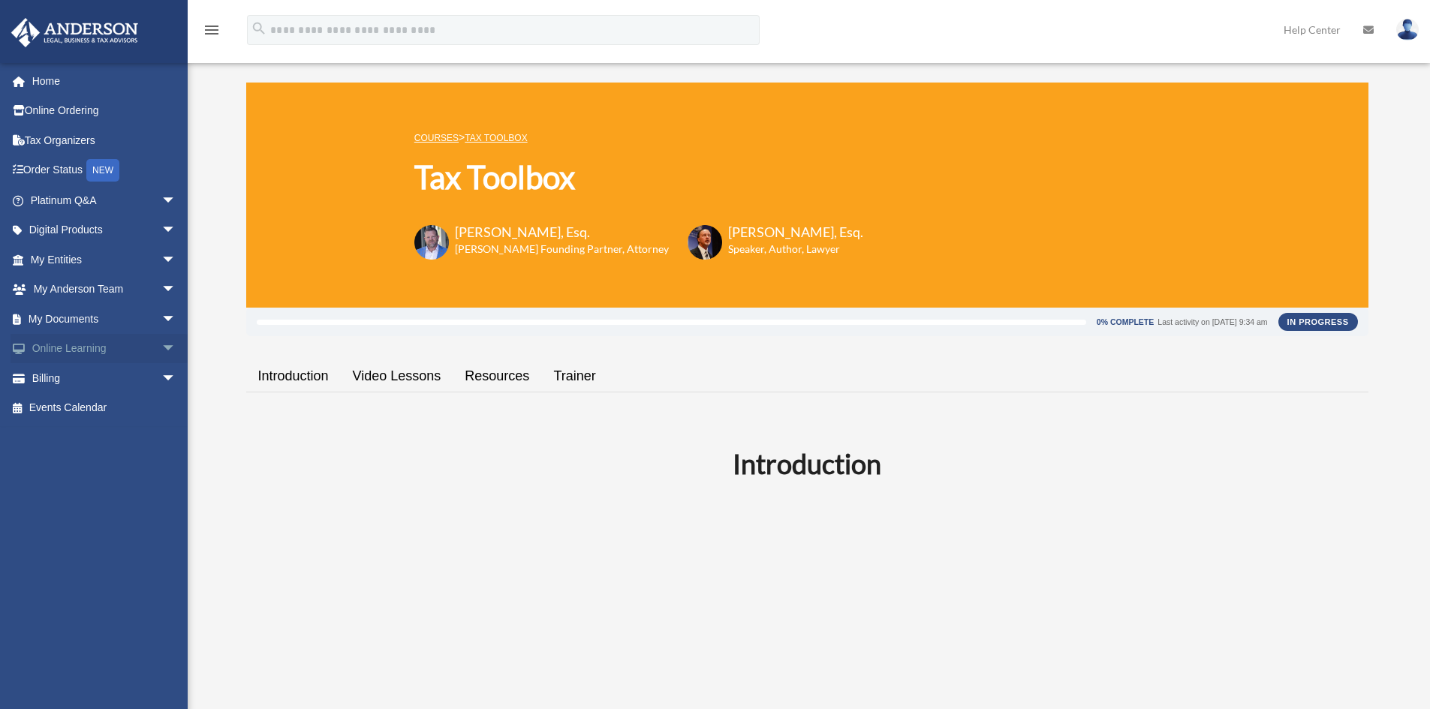
click at [161, 339] on span "arrow_drop_down" at bounding box center [176, 349] width 30 height 31
click at [161, 322] on span "arrow_drop_down" at bounding box center [176, 319] width 30 height 31
click at [89, 441] on link "Notarize" at bounding box center [110, 438] width 178 height 30
